Goal: Task Accomplishment & Management: Use online tool/utility

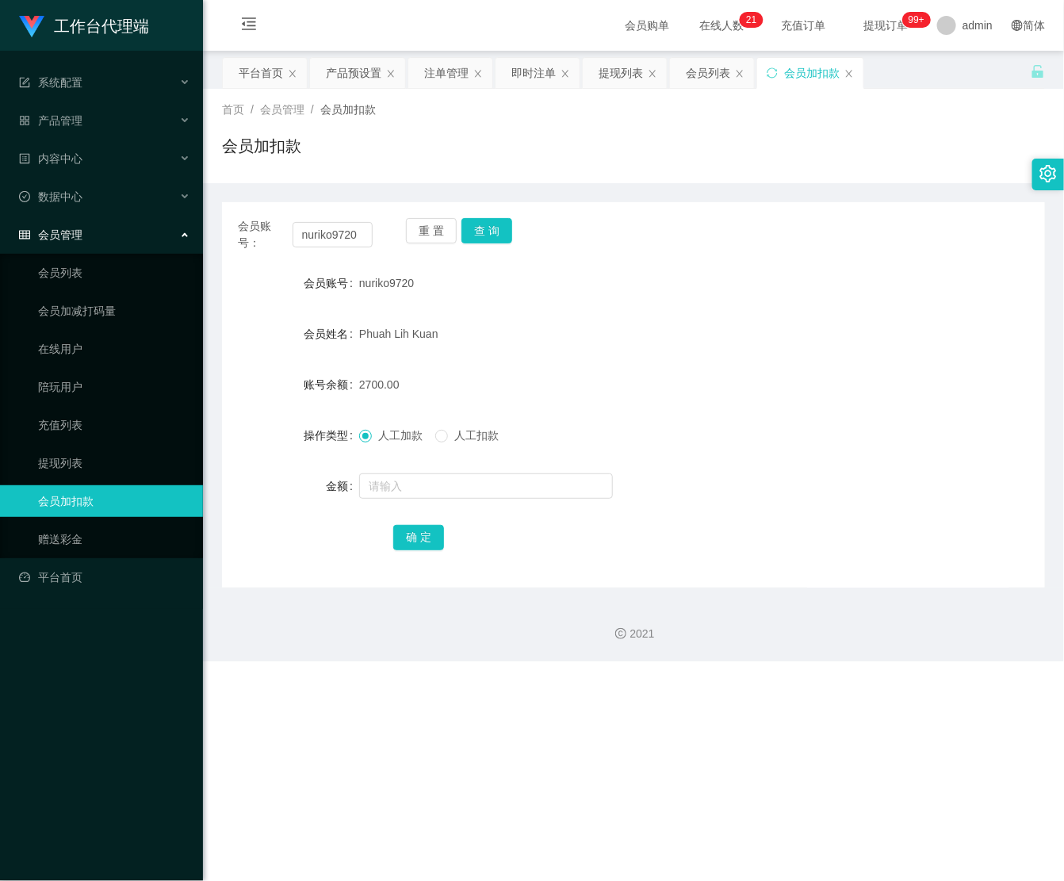
click at [347, 76] on div "产品预设置" at bounding box center [354, 73] width 56 height 30
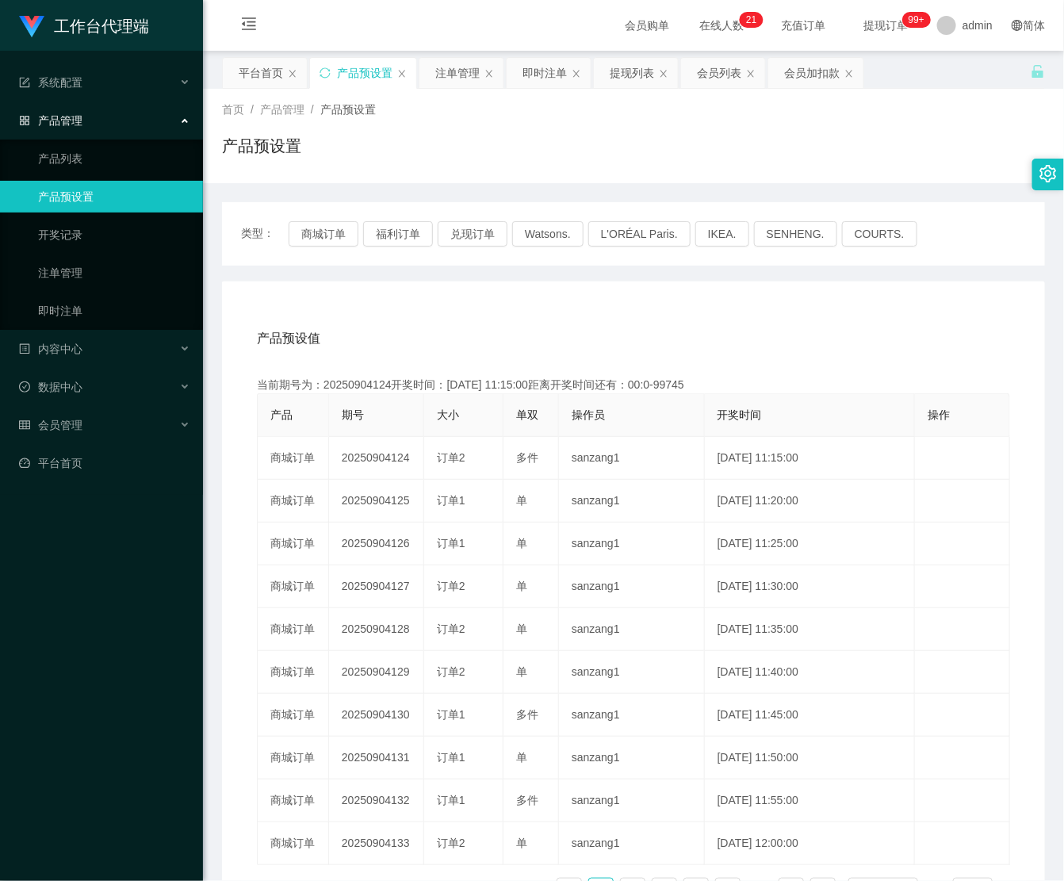
click at [436, 231] on div "类型： 商城订单 福利订单 兑现订单 Watsons. L'ORÉAL Paris. IKEA. [GEOGRAPHIC_DATA]. COURTS." at bounding box center [633, 233] width 785 height 25
click at [452, 232] on button "兑现订单" at bounding box center [473, 233] width 70 height 25
click at [489, 231] on button "兑现订单" at bounding box center [473, 233] width 70 height 25
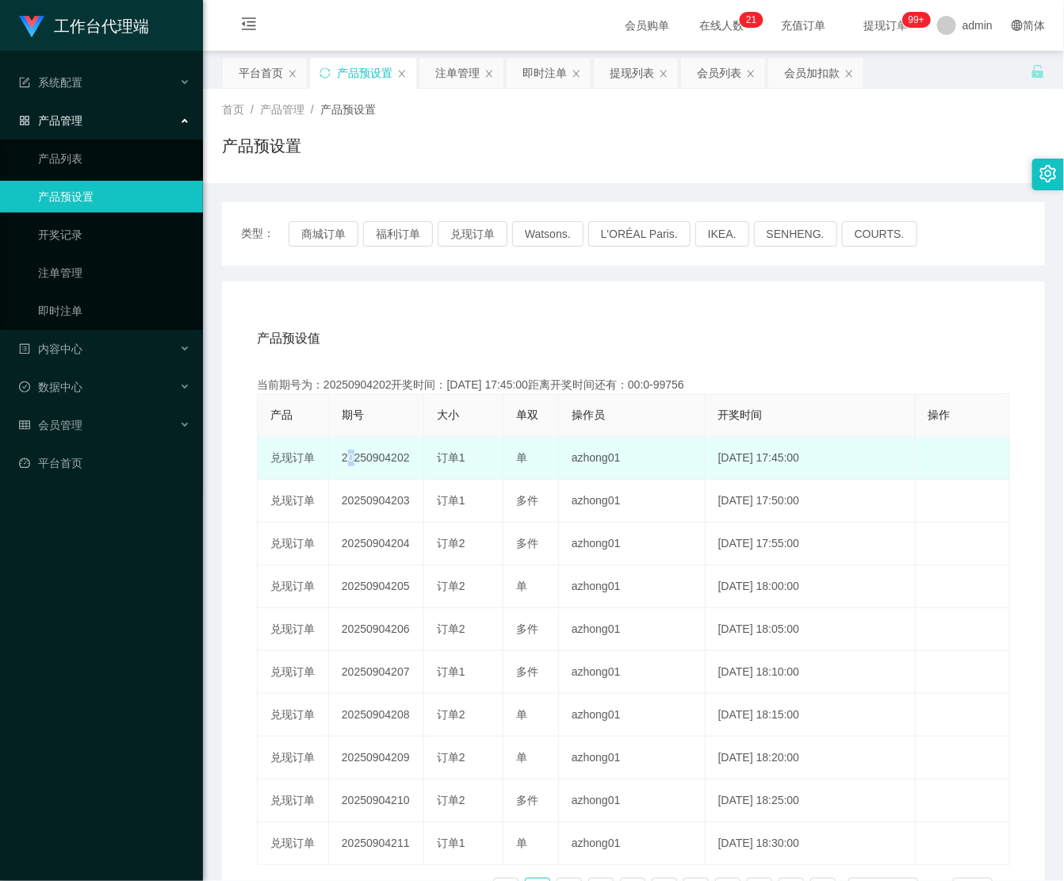
click at [342, 458] on td "20250904202" at bounding box center [376, 458] width 95 height 43
click at [412, 461] on td "20250904202" at bounding box center [376, 458] width 95 height 43
drag, startPoint x: 415, startPoint y: 454, endPoint x: 339, endPoint y: 462, distance: 75.8
click at [339, 462] on td "20250904202" at bounding box center [376, 458] width 95 height 43
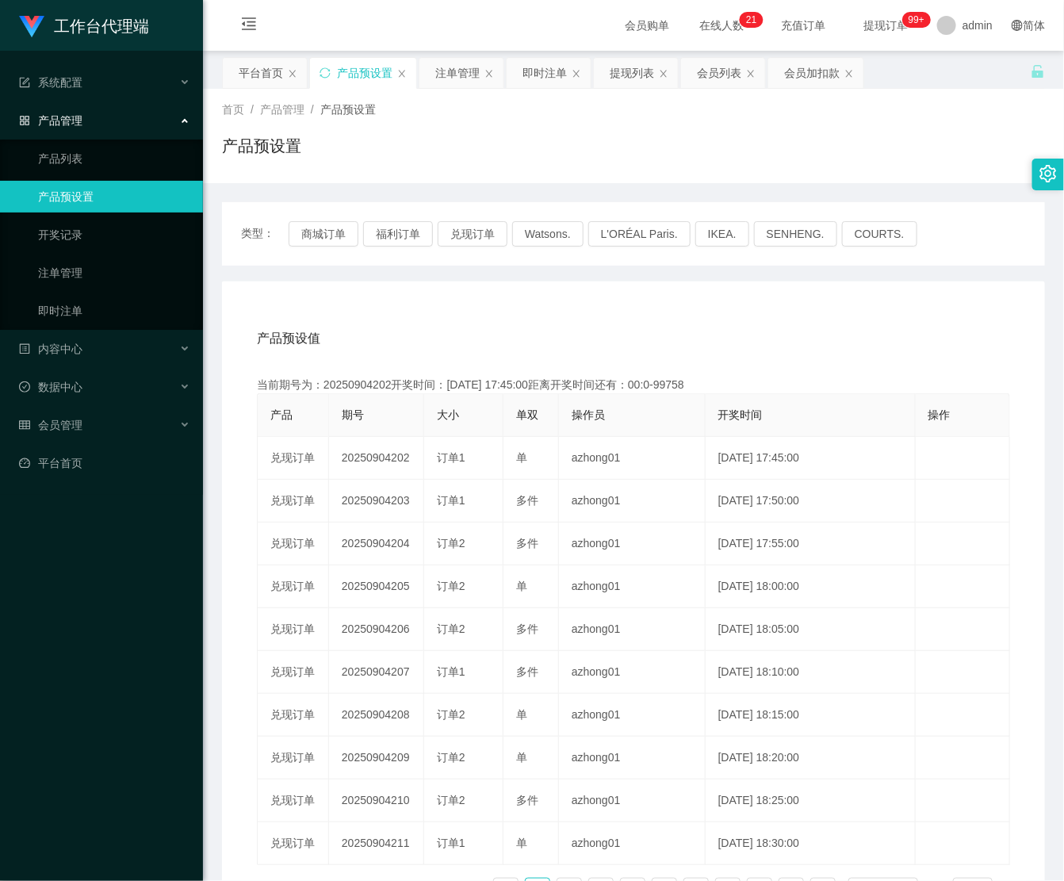
copy td "20250904202"
click at [581, 316] on div "产品预设值 添加期号" at bounding box center [633, 338] width 753 height 44
